Goal: Book appointment/travel/reservation

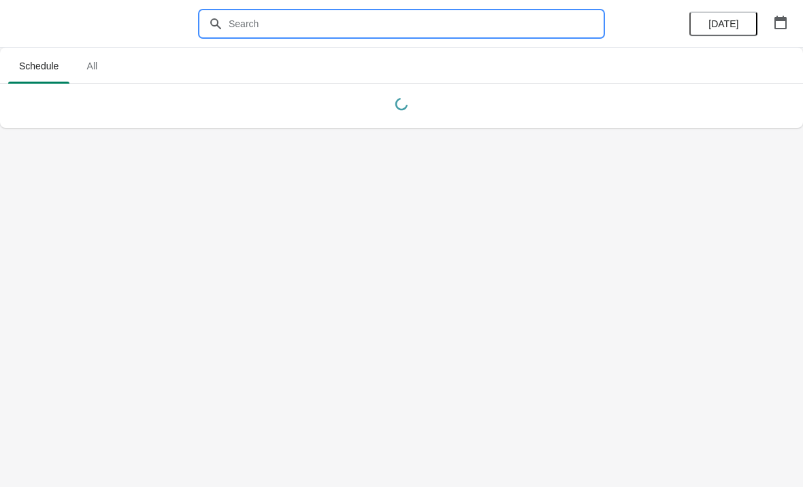
click at [263, 21] on input "text" at bounding box center [415, 24] width 374 height 24
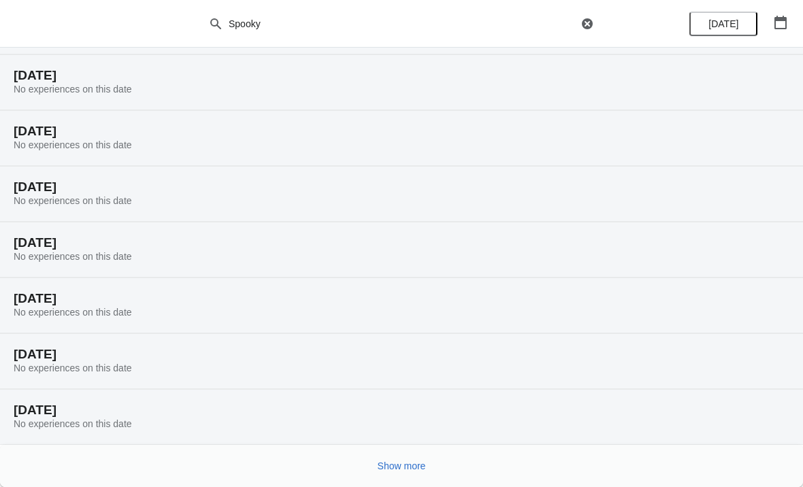
scroll to position [85, 0]
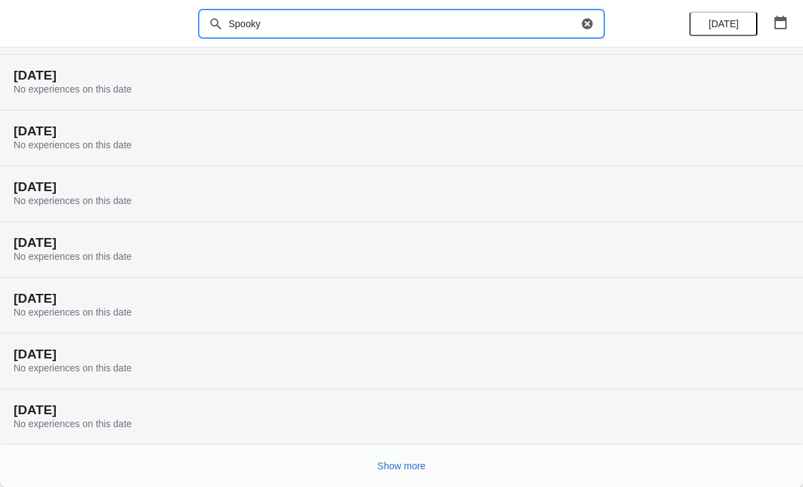
type input "Spooky"
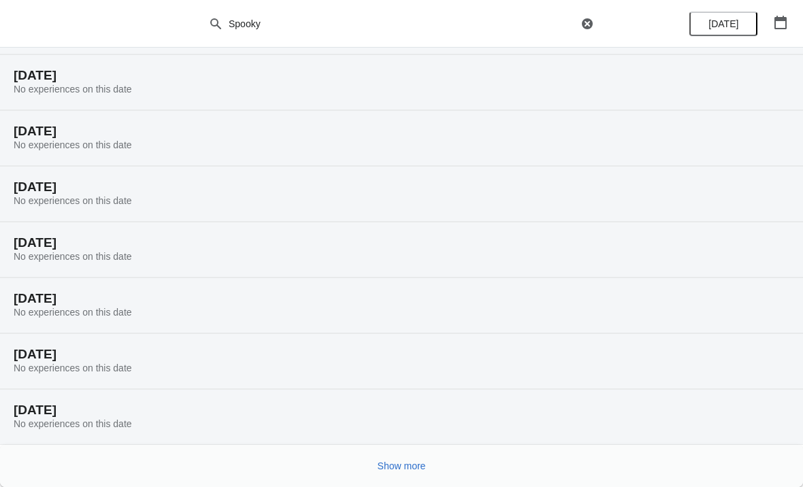
click at [409, 469] on span "Show more" at bounding box center [402, 466] width 48 height 11
click at [390, 456] on button "Show more" at bounding box center [401, 466] width 59 height 24
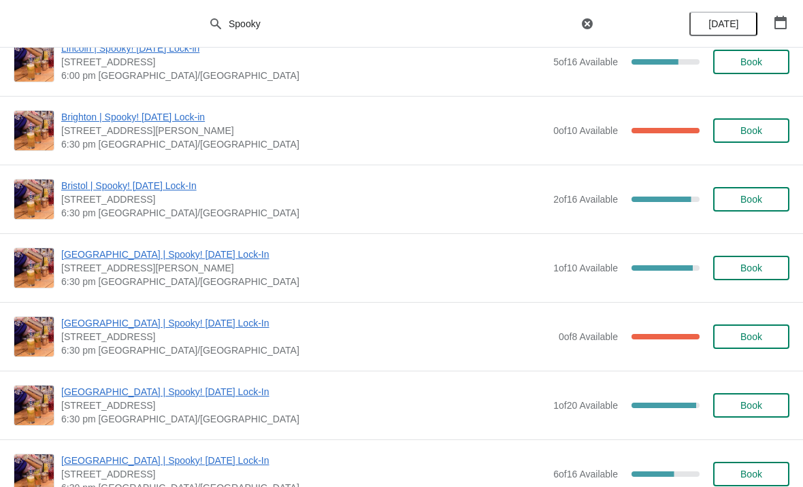
scroll to position [1265, 0]
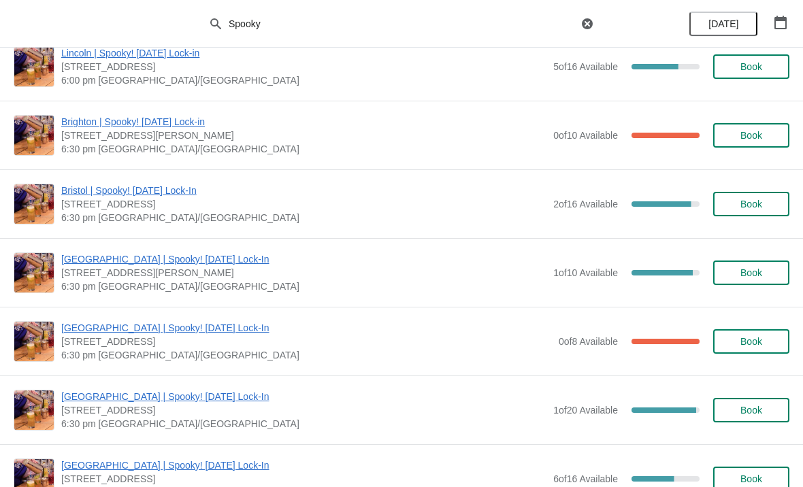
click at [728, 195] on button "Book" at bounding box center [751, 204] width 76 height 24
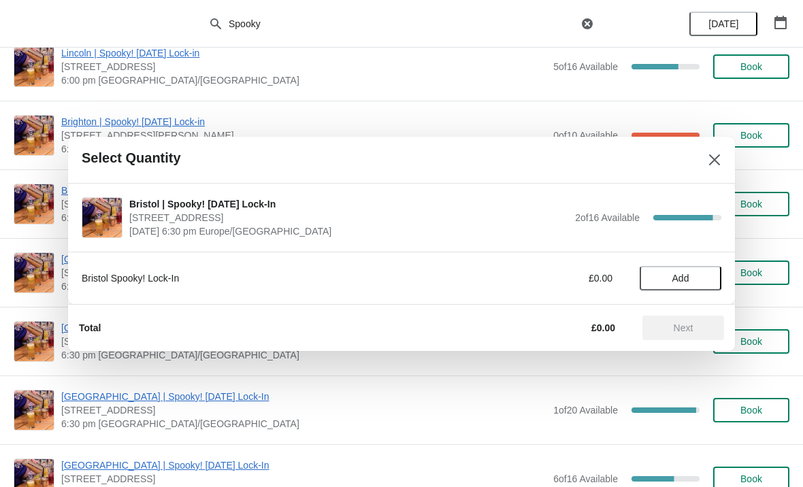
click at [659, 285] on button "Add" at bounding box center [681, 278] width 82 height 24
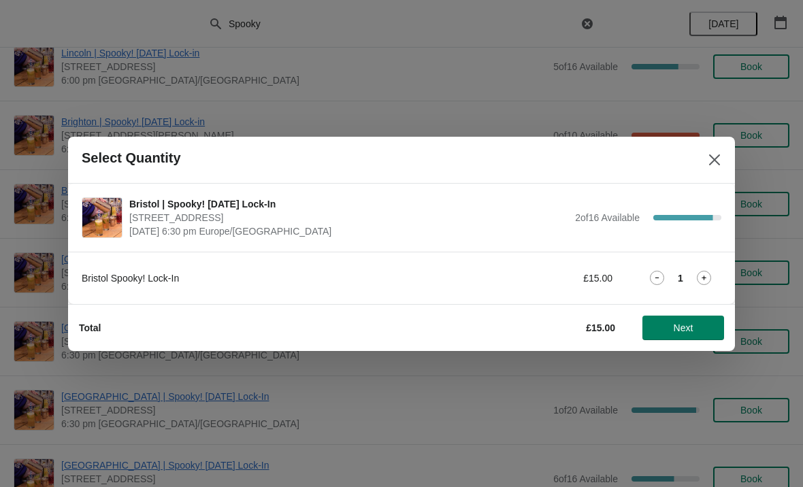
click at [668, 331] on span "Next" at bounding box center [683, 328] width 60 height 11
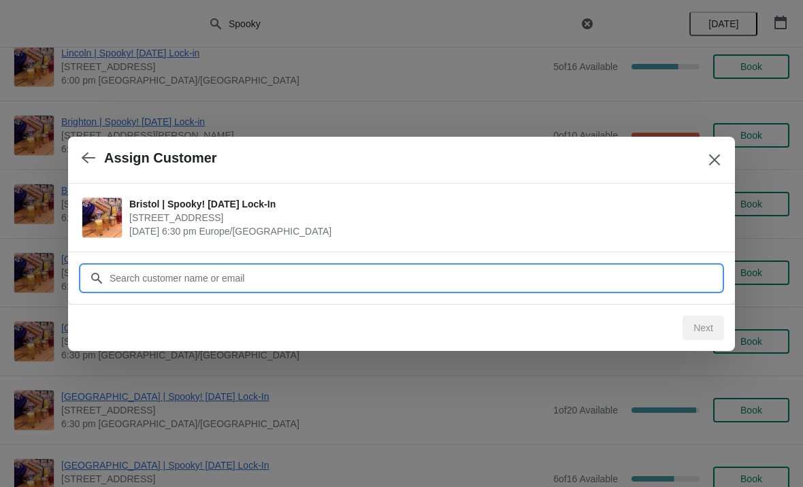
click at [125, 276] on input "Customer" at bounding box center [415, 278] width 612 height 24
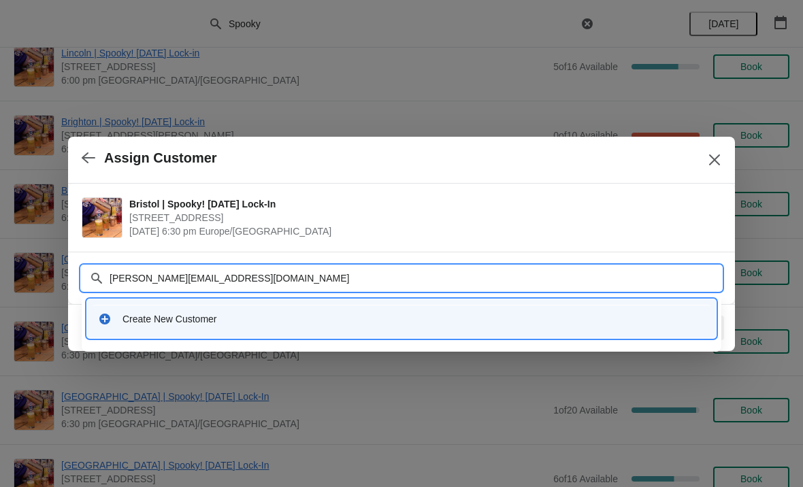
type input "[PERSON_NAME][EMAIL_ADDRESS][DOMAIN_NAME]"
click at [164, 278] on input "[PERSON_NAME][EMAIL_ADDRESS][DOMAIN_NAME]" at bounding box center [415, 278] width 612 height 24
click at [162, 278] on input "[PERSON_NAME][EMAIL_ADDRESS][DOMAIN_NAME]" at bounding box center [415, 278] width 612 height 24
click at [242, 277] on input "[PERSON_NAME][EMAIL_ADDRESS][DOMAIN_NAME]" at bounding box center [415, 278] width 612 height 24
click at [127, 317] on div "Create New Customer" at bounding box center [413, 319] width 582 height 14
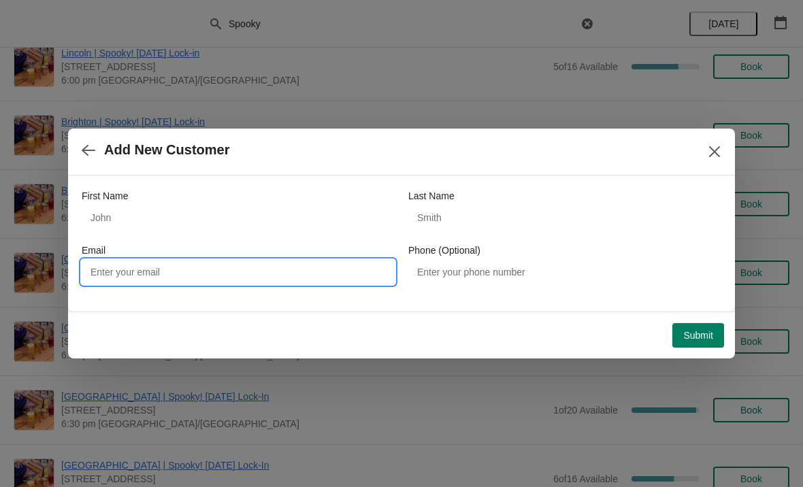
click at [123, 277] on input "Email" at bounding box center [238, 272] width 313 height 24
click at [116, 277] on input "Email" at bounding box center [238, 272] width 313 height 24
click at [114, 277] on input "Email" at bounding box center [238, 272] width 313 height 24
paste input "[PERSON_NAME][EMAIL_ADDRESS][DOMAIN_NAME]"
type input "[PERSON_NAME][EMAIL_ADDRESS][DOMAIN_NAME]"
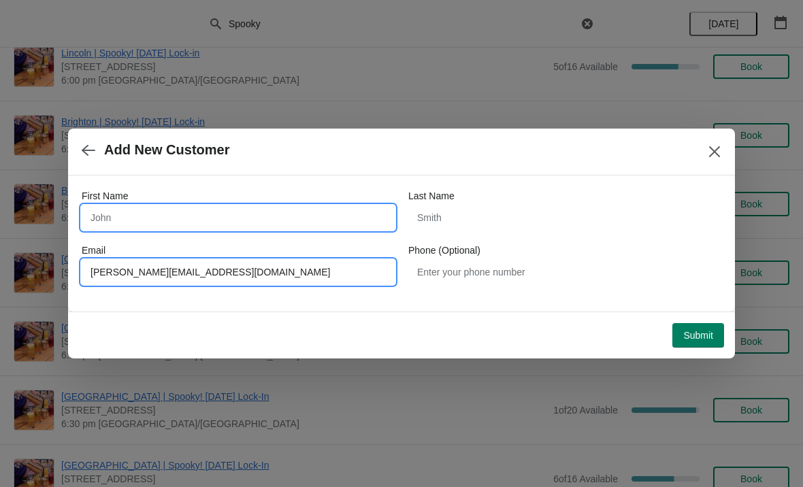
click at [110, 218] on input "First Name" at bounding box center [238, 218] width 313 height 24
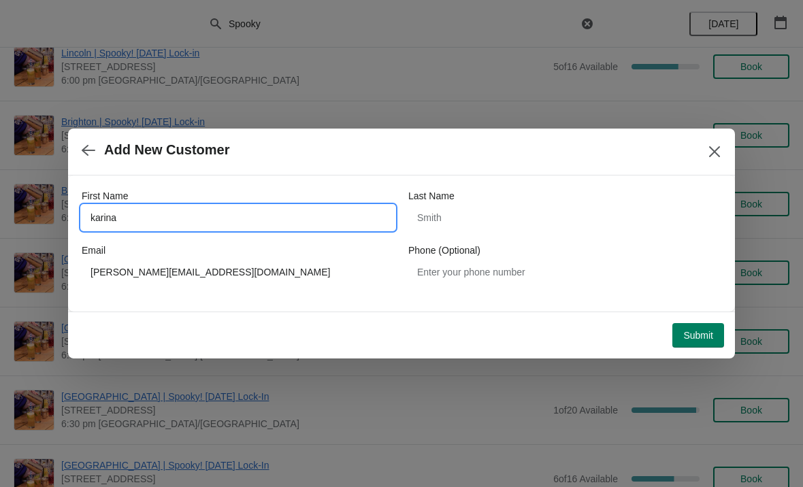
type input "karina"
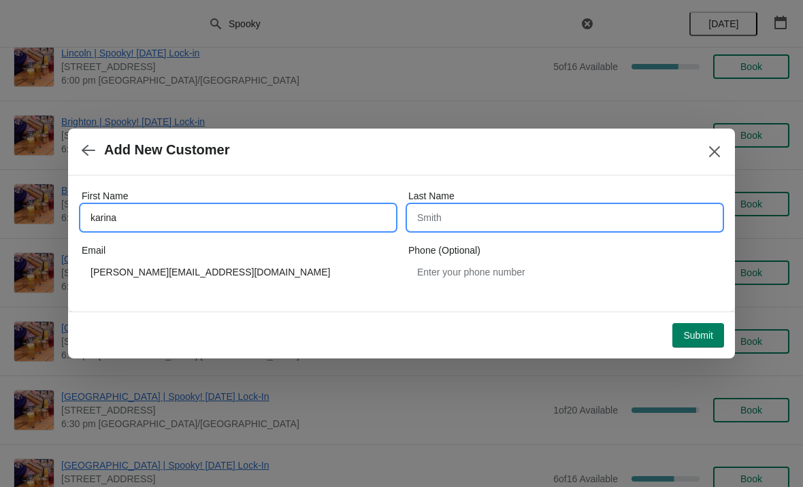
click at [434, 213] on input "Last Name" at bounding box center [564, 218] width 313 height 24
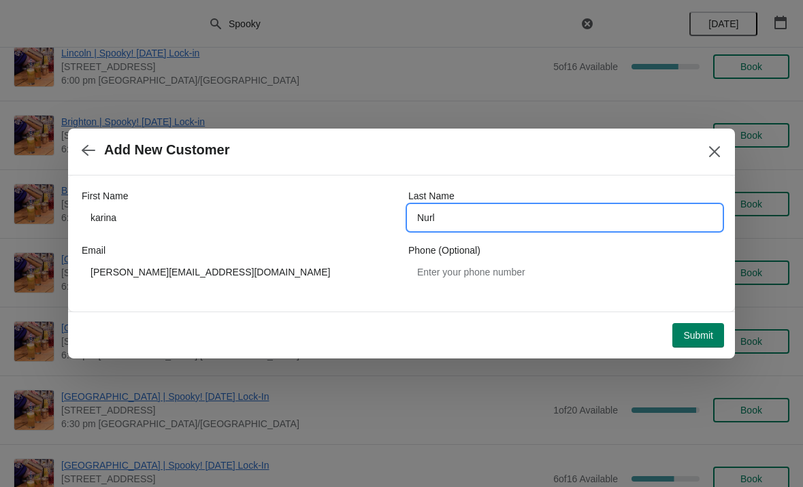
type input "Nurl"
click at [695, 333] on span "Submit" at bounding box center [698, 335] width 30 height 11
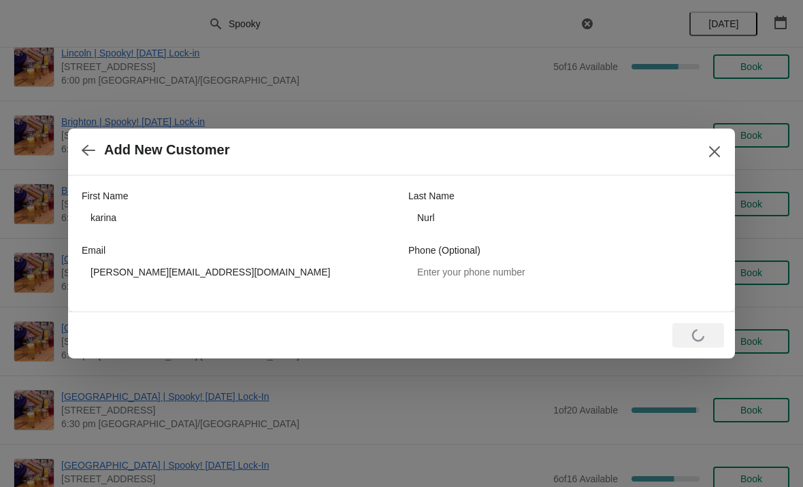
click at [236, 330] on div "Loading Submit" at bounding box center [398, 333] width 651 height 30
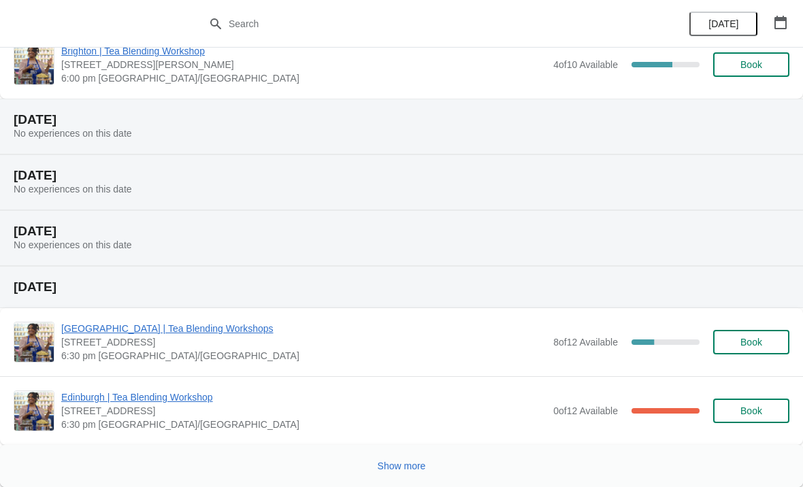
scroll to position [1417, 0]
click at [406, 472] on span "Show more" at bounding box center [402, 466] width 48 height 11
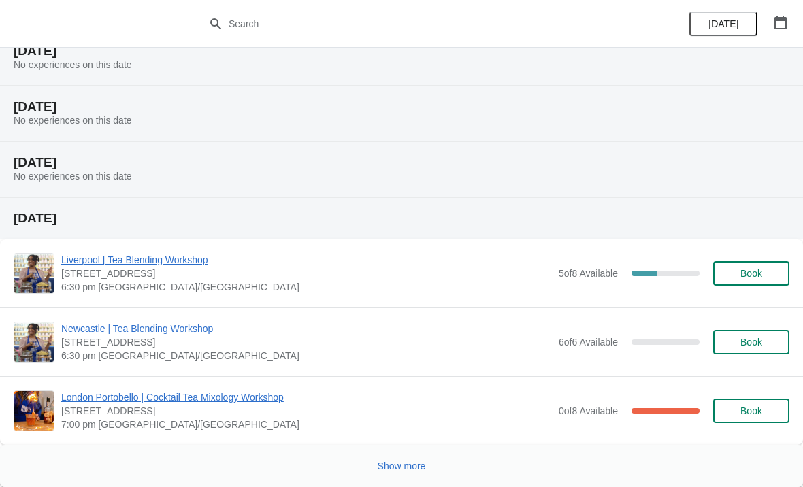
scroll to position [3195, 0]
click at [372, 468] on button "Show more" at bounding box center [401, 466] width 59 height 24
click at [381, 464] on div at bounding box center [396, 462] width 787 height 28
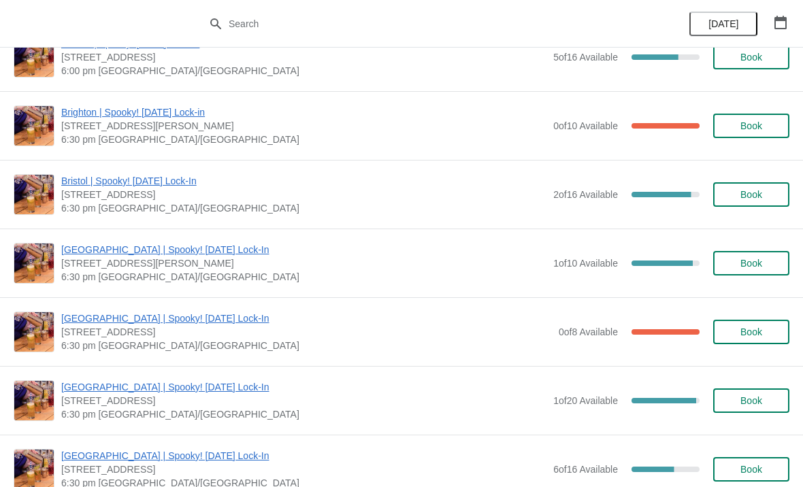
scroll to position [5216, 0]
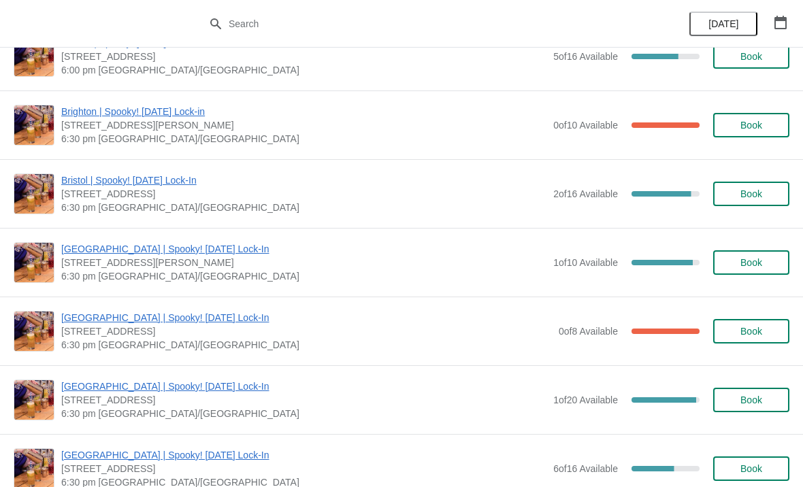
click at [729, 196] on span "Book" at bounding box center [751, 193] width 52 height 11
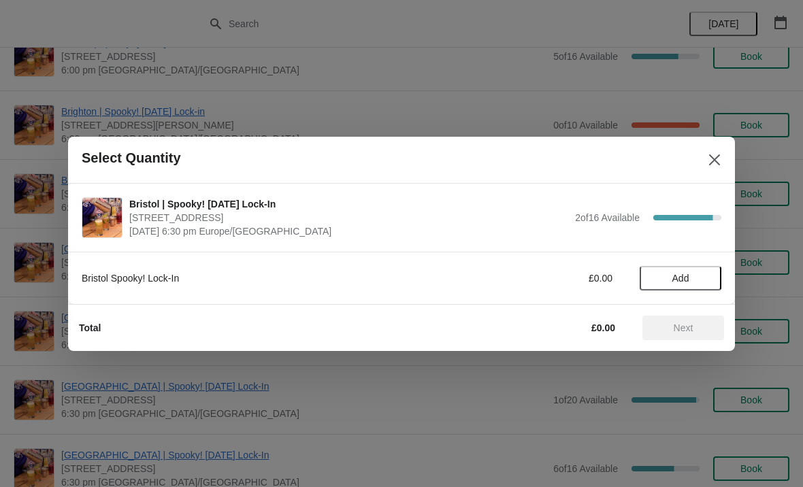
click at [685, 280] on span "Add" at bounding box center [680, 278] width 17 height 11
click at [688, 329] on span "Next" at bounding box center [684, 328] width 20 height 11
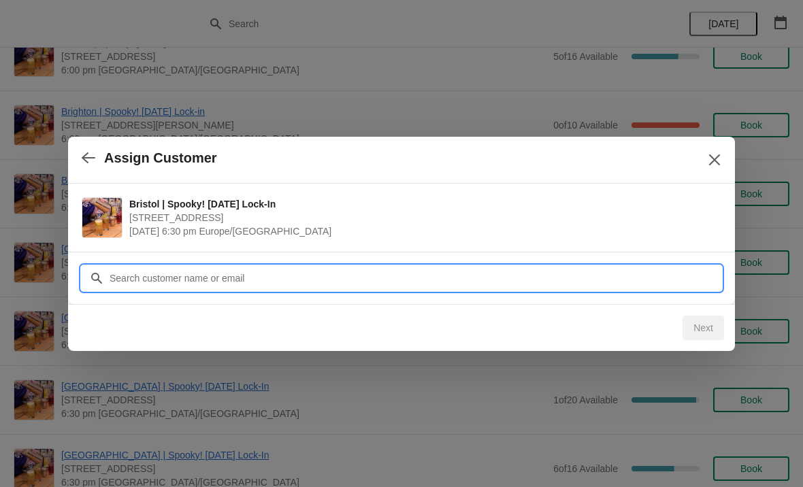
click at [157, 272] on input "Customer" at bounding box center [415, 278] width 612 height 24
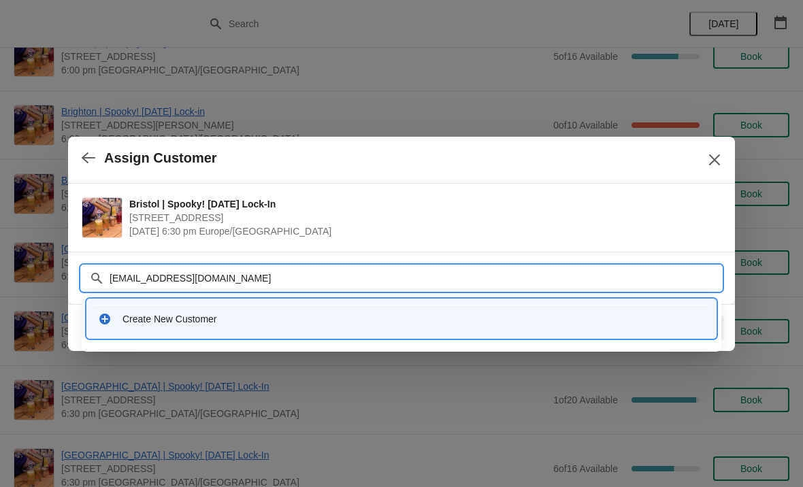
type input "[EMAIL_ADDRESS][DOMAIN_NAME]"
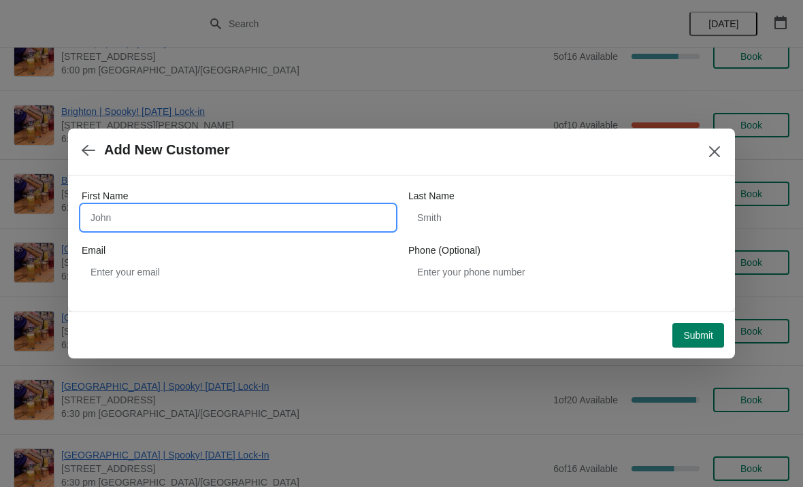
click at [250, 212] on input "First Name" at bounding box center [238, 218] width 313 height 24
type input "Karina"
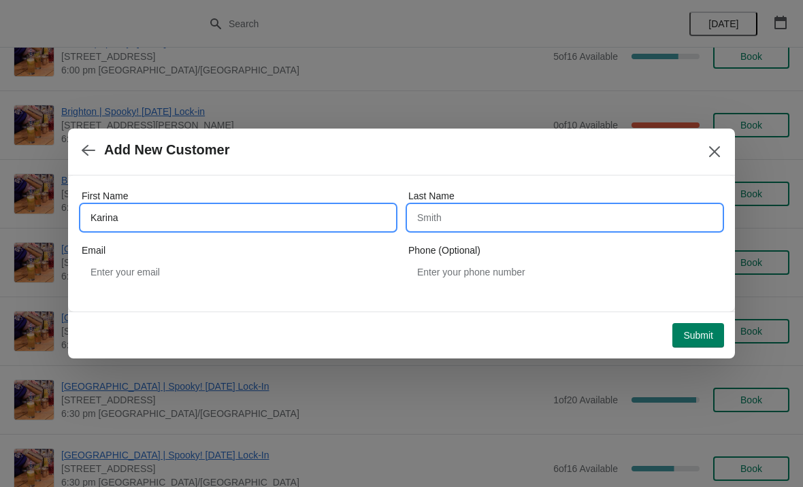
click at [449, 218] on input "Last Name" at bounding box center [564, 218] width 313 height 24
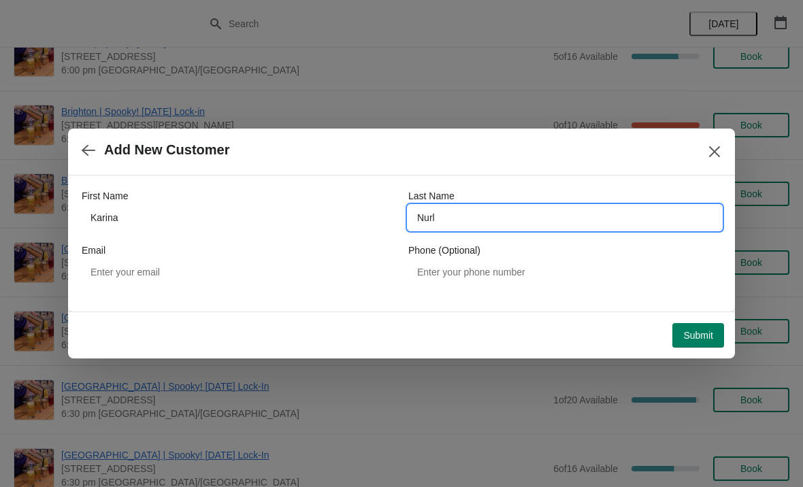
type input "Nurl"
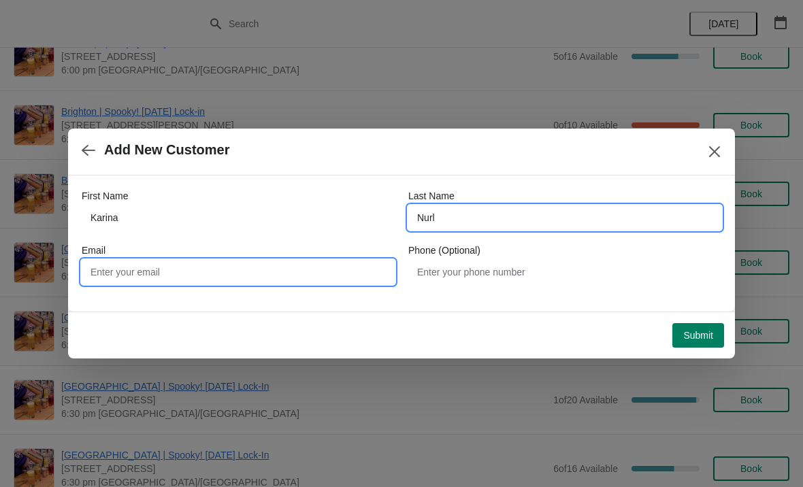
click at [166, 274] on input "Email" at bounding box center [238, 272] width 313 height 24
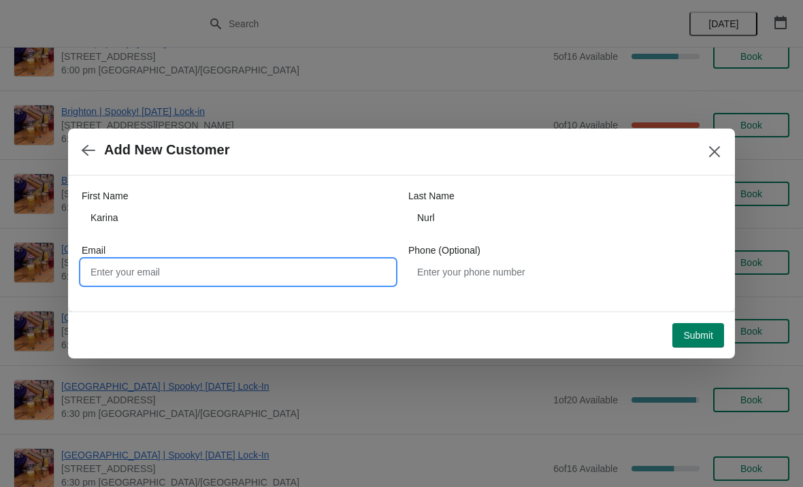
click at [112, 265] on input "Email" at bounding box center [238, 272] width 313 height 24
click at [112, 269] on input "Email" at bounding box center [238, 272] width 313 height 24
paste input "[PERSON_NAME][EMAIL_ADDRESS][DOMAIN_NAME]"
type input "[PERSON_NAME][EMAIL_ADDRESS][DOMAIN_NAME]"
click at [584, 310] on div "First Name [PERSON_NAME] Last Name Nurl Email [PERSON_NAME][EMAIL_ADDRESS][DOMA…" at bounding box center [401, 244] width 667 height 136
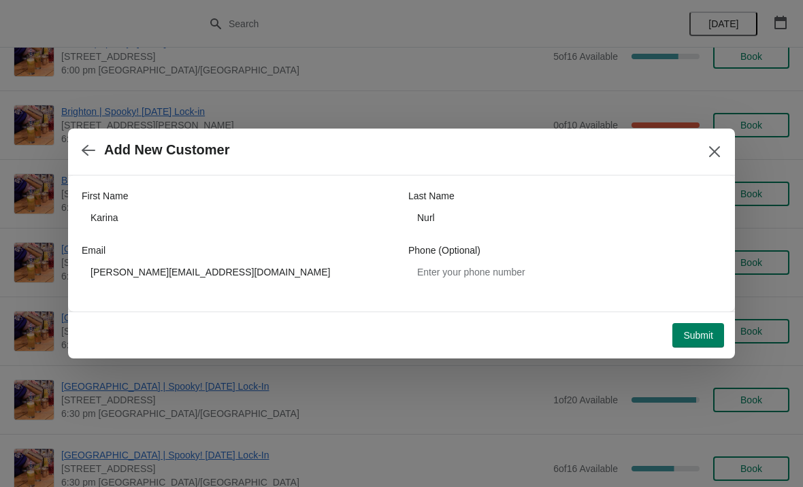
click at [687, 341] on span "Submit" at bounding box center [698, 335] width 30 height 11
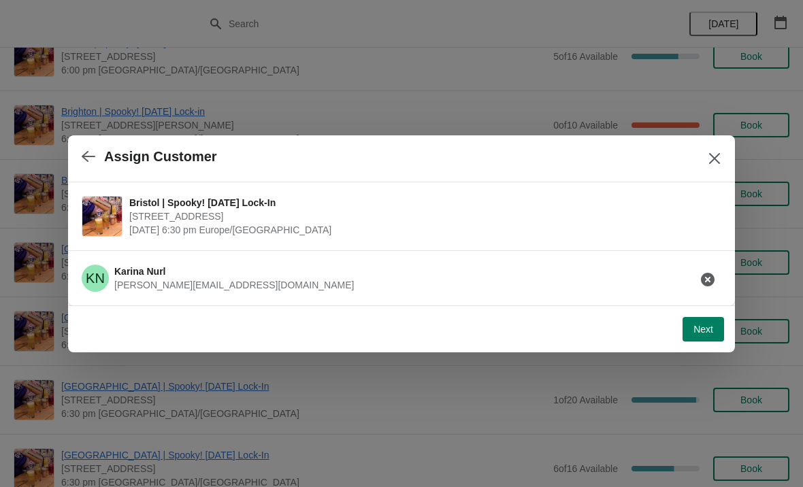
click at [701, 335] on span "Next" at bounding box center [703, 329] width 20 height 11
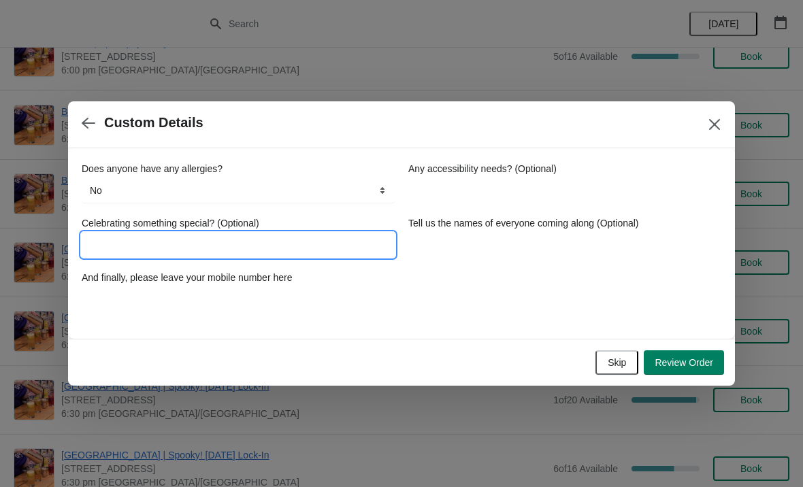
click at [156, 241] on input "Celebrating something special? (Optional)" at bounding box center [238, 245] width 313 height 24
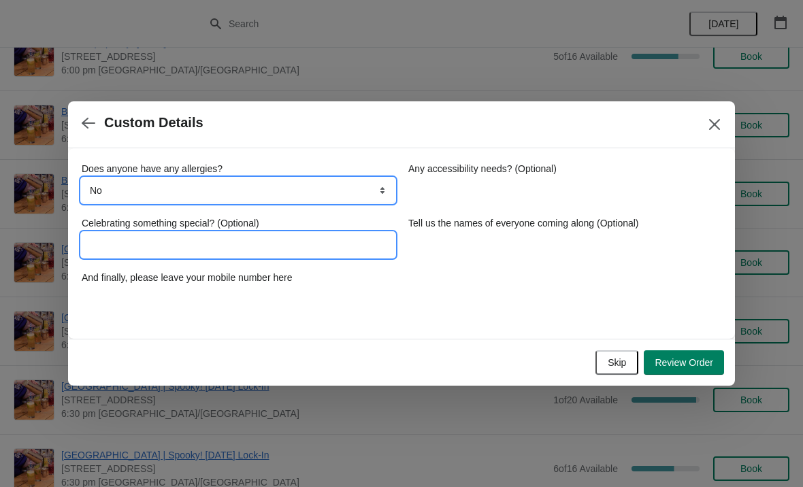
click at [143, 190] on select "No Yes, nuts Yes, wheat Yes, other" at bounding box center [238, 190] width 313 height 24
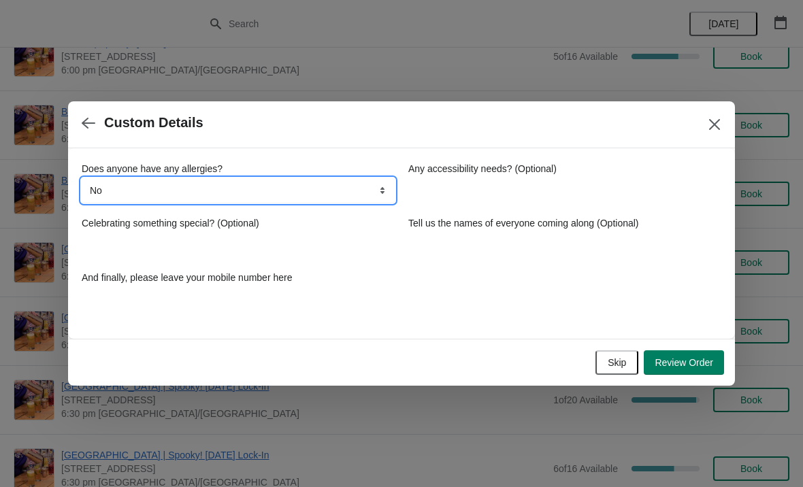
select select "Yes, wheat"
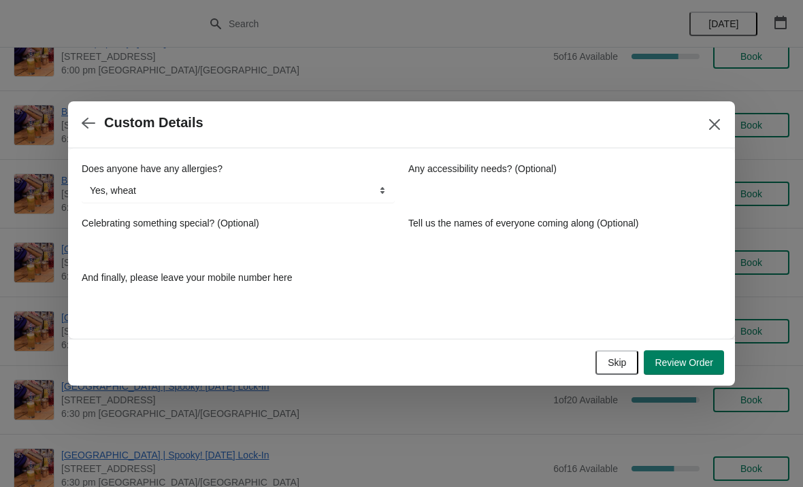
click at [414, 295] on div "Does anyone have any allergies? No Yes, nuts Yes, wheat Yes, other Yes, wheat A…" at bounding box center [402, 237] width 640 height 150
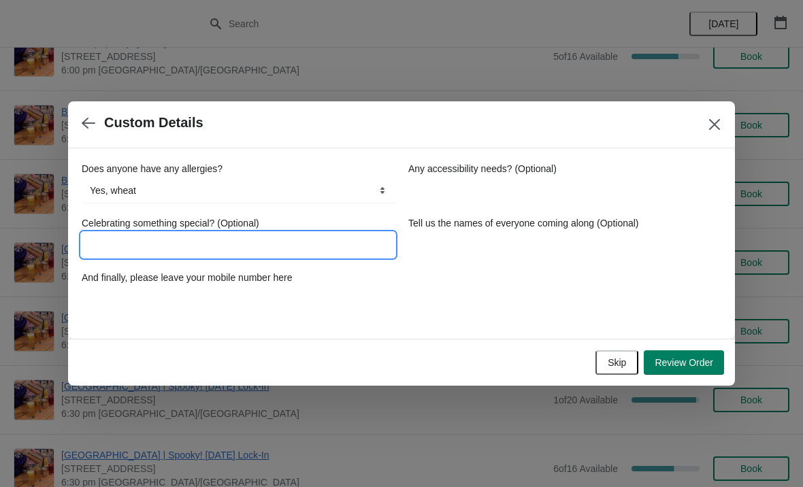
click at [119, 244] on input "Celebrating something special? (Optional)" at bounding box center [238, 245] width 313 height 24
